Goal: Transaction & Acquisition: Subscribe to service/newsletter

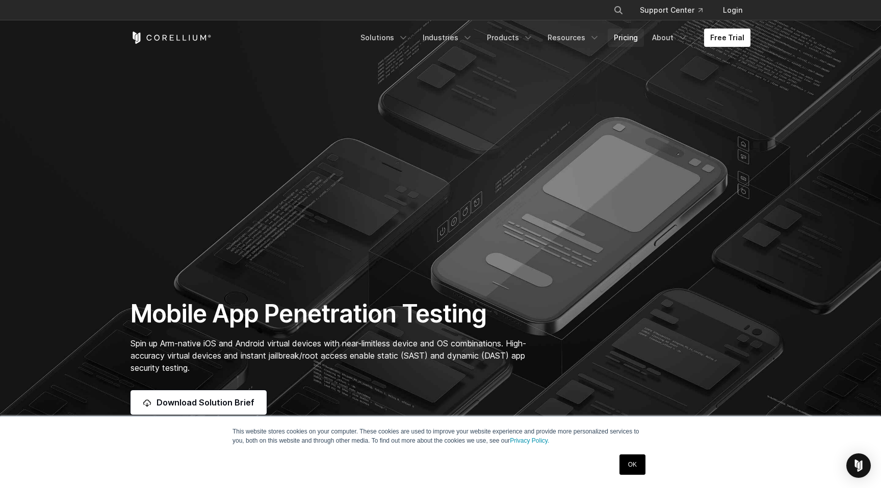
click at [637, 38] on link "Pricing" at bounding box center [626, 38] width 36 height 18
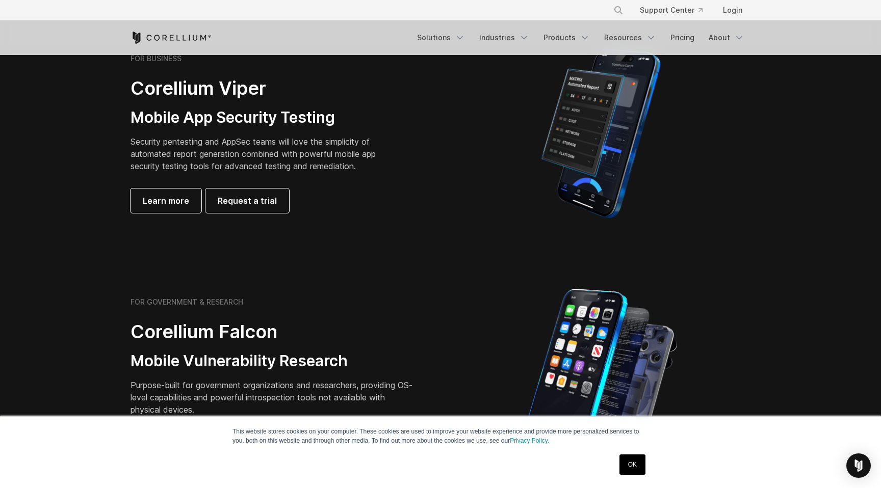
scroll to position [244, 0]
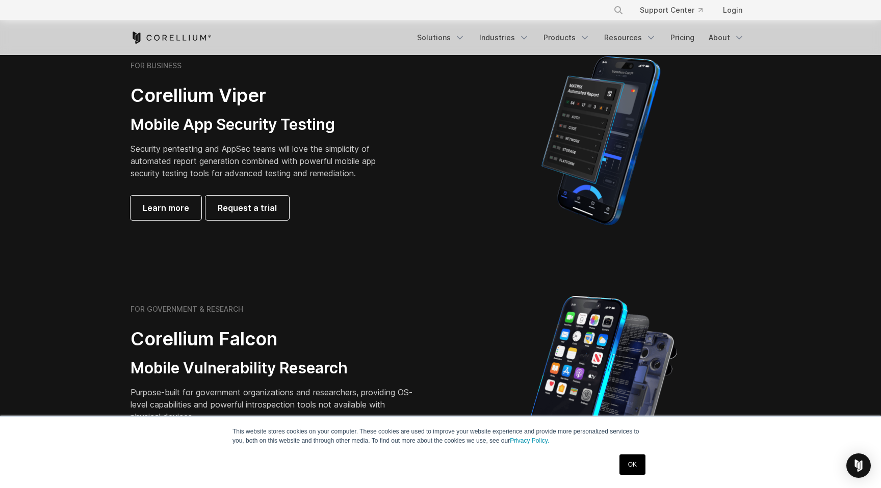
click at [633, 474] on link "OK" at bounding box center [632, 465] width 26 height 20
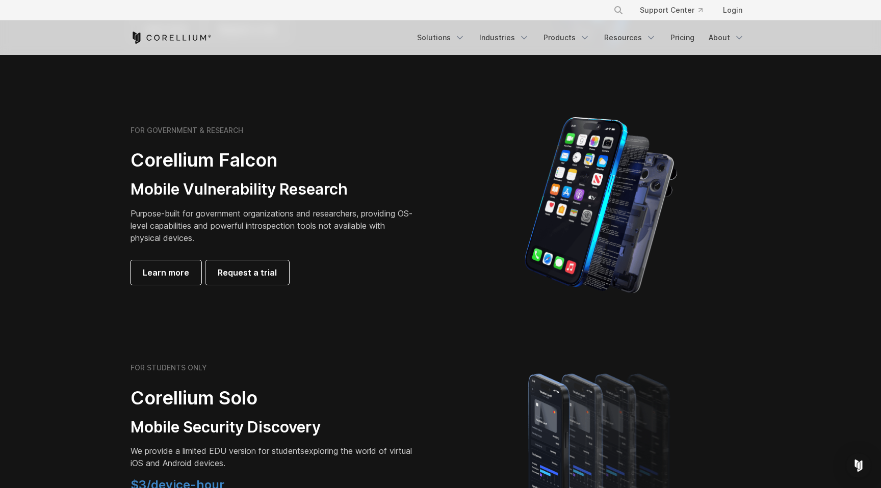
scroll to position [435, 0]
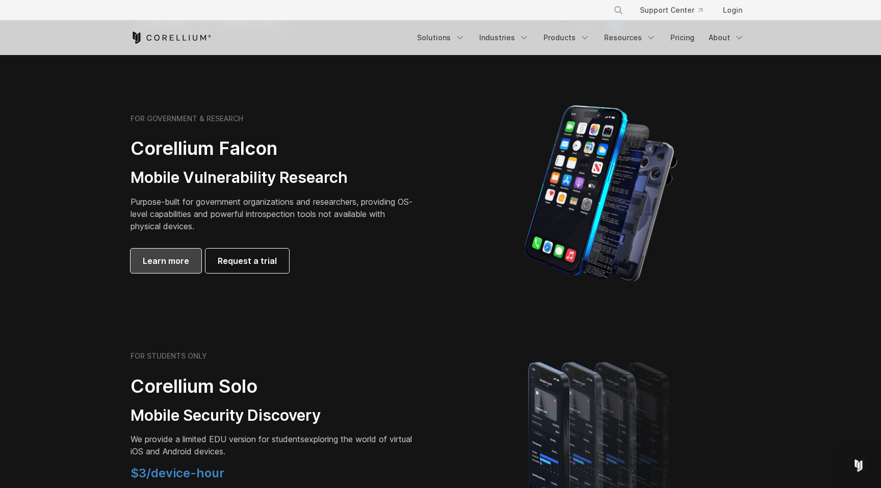
click at [169, 263] on span "Learn more" at bounding box center [166, 261] width 46 height 12
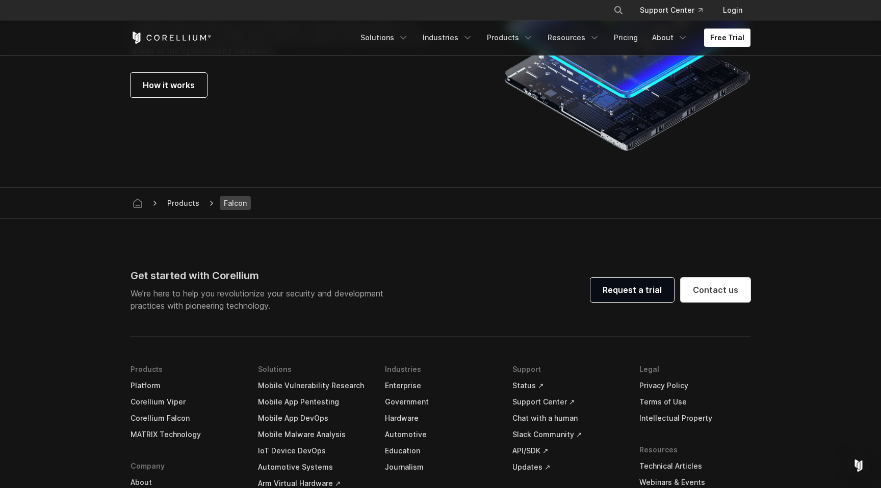
scroll to position [3155, 0]
